Goal: Navigation & Orientation: Find specific page/section

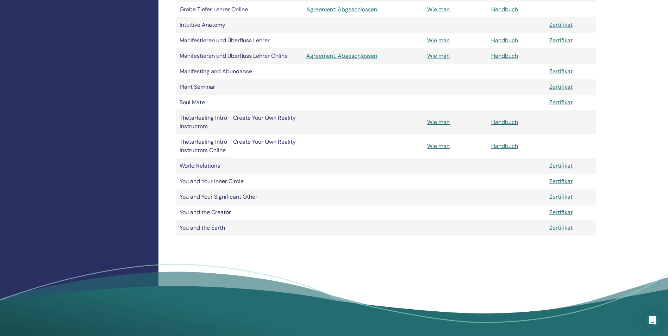
scroll to position [329, 0]
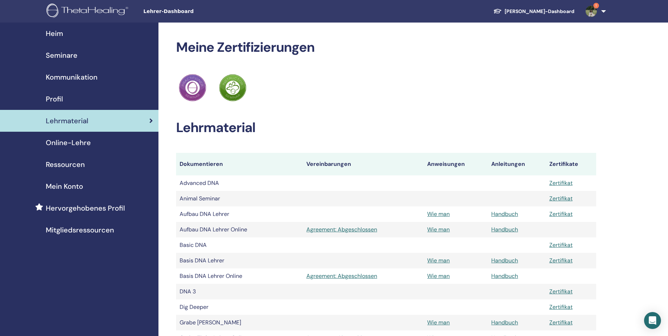
click at [544, 9] on link "[PERSON_NAME]-Dashboard" at bounding box center [534, 11] width 92 height 13
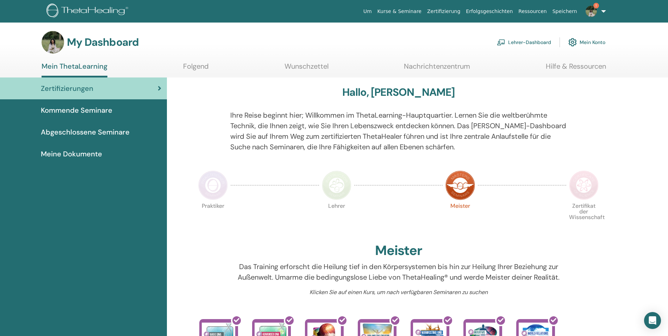
click at [595, 11] on img at bounding box center [591, 11] width 11 height 11
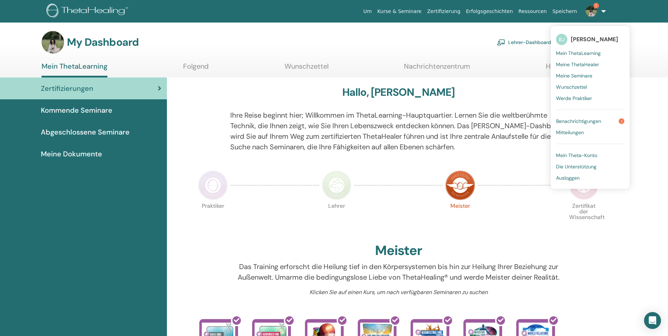
click at [595, 122] on span "Benachrichtigungen" at bounding box center [578, 121] width 45 height 6
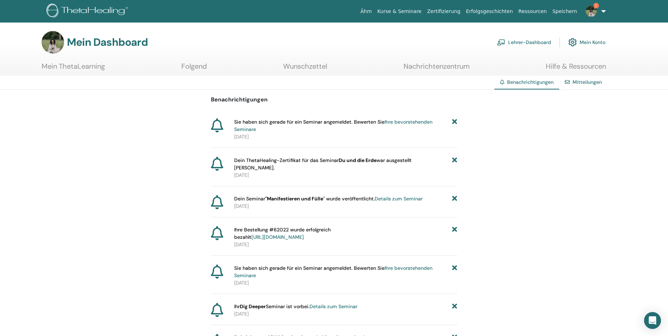
click at [525, 40] on font "Lehrer-Dashboard" at bounding box center [529, 42] width 43 height 6
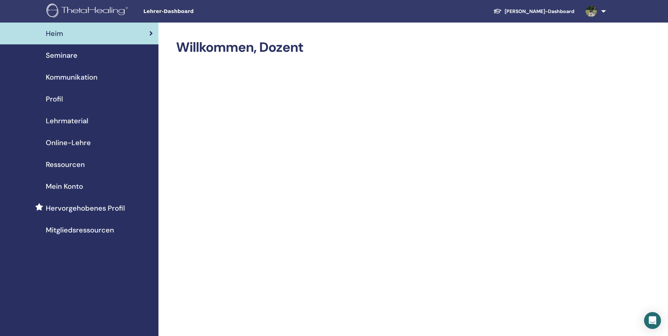
click at [546, 10] on font "[PERSON_NAME]-Dashboard" at bounding box center [540, 11] width 70 height 6
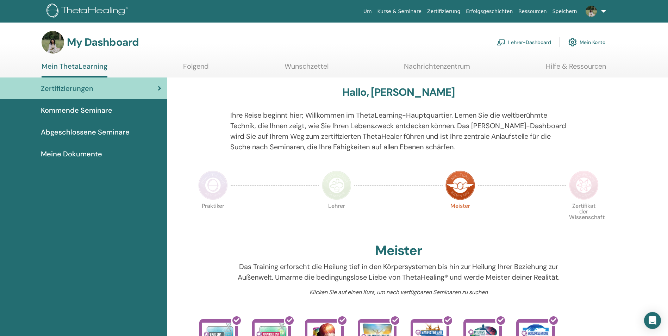
click at [113, 132] on span "Abgeschlossene Seminare" at bounding box center [85, 132] width 89 height 11
